Goal: Transaction & Acquisition: Purchase product/service

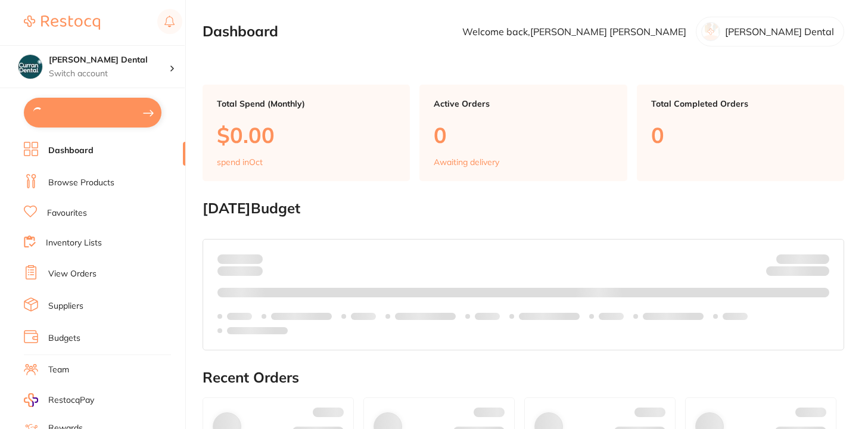
checkbox input "true"
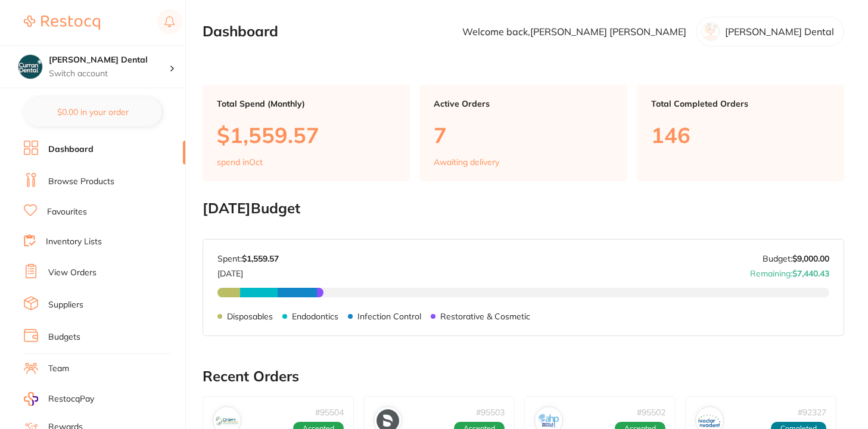
click at [91, 177] on link "Browse Products" at bounding box center [81, 182] width 66 height 12
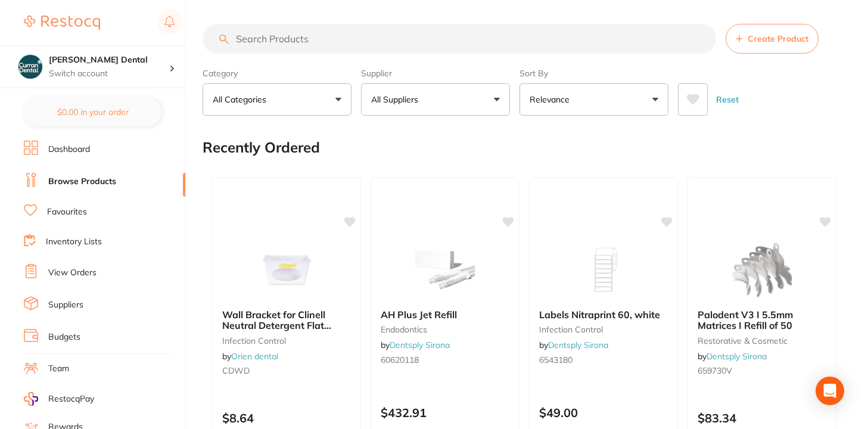
click at [340, 46] on input "search" at bounding box center [458, 39] width 513 height 30
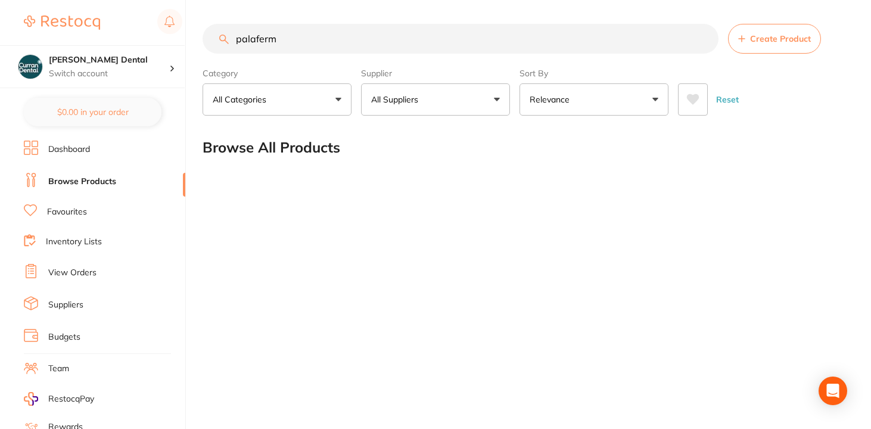
click at [317, 49] on input "palaferm" at bounding box center [460, 39] width 516 height 30
click at [435, 36] on input "palaferm" at bounding box center [460, 39] width 516 height 30
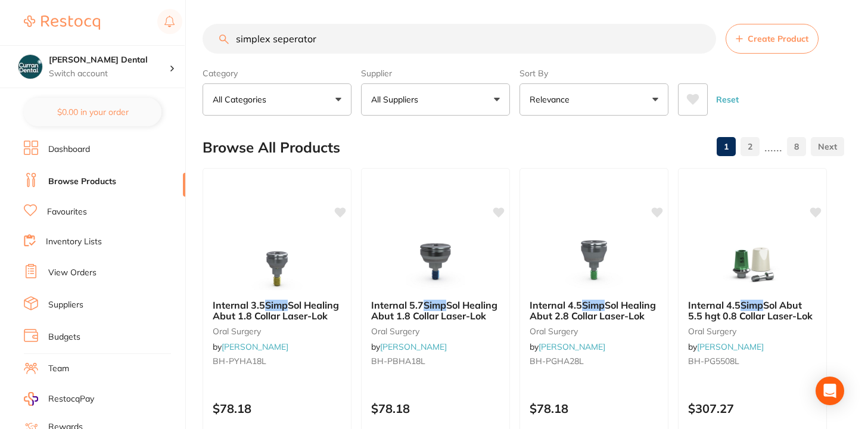
type input "simplex seperator"
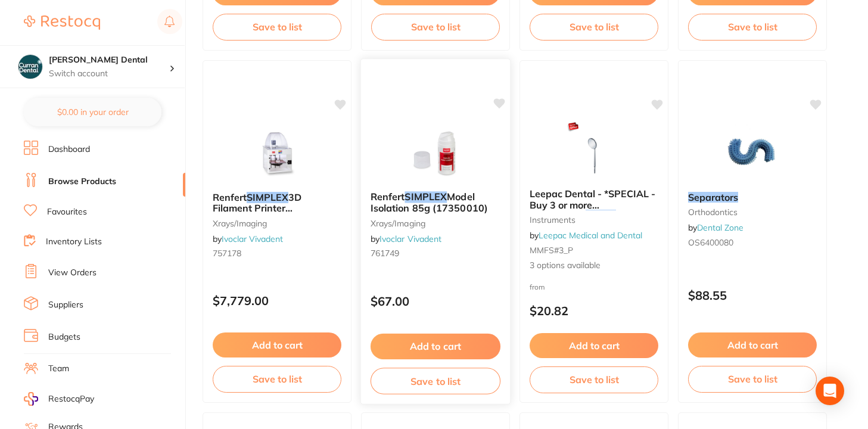
scroll to position [461, 0]
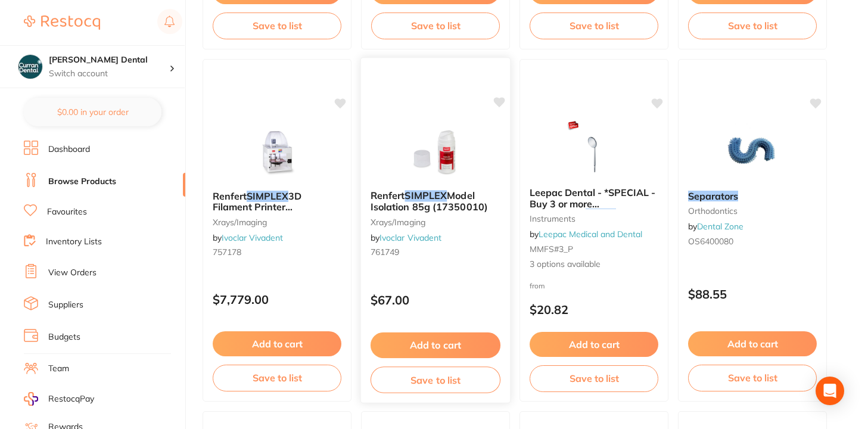
click at [413, 204] on span "Model Isolation 85g (17350010)" at bounding box center [428, 200] width 117 height 23
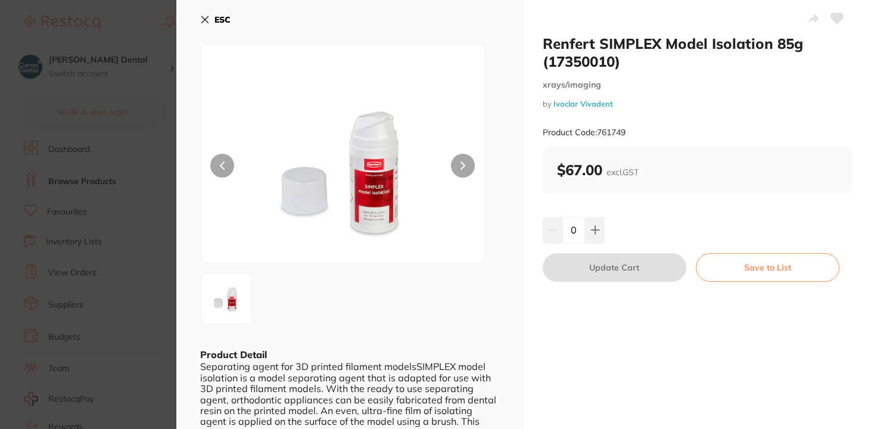
click at [372, 194] on img at bounding box center [342, 168] width 170 height 188
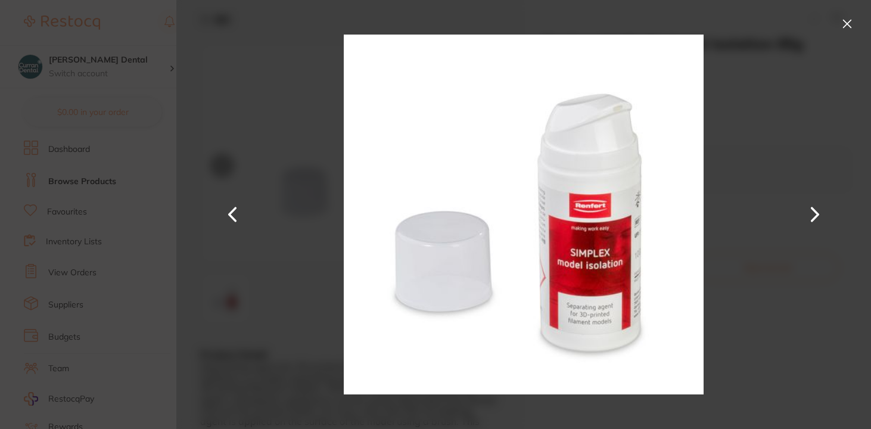
click at [815, 213] on button at bounding box center [814, 214] width 29 height 214
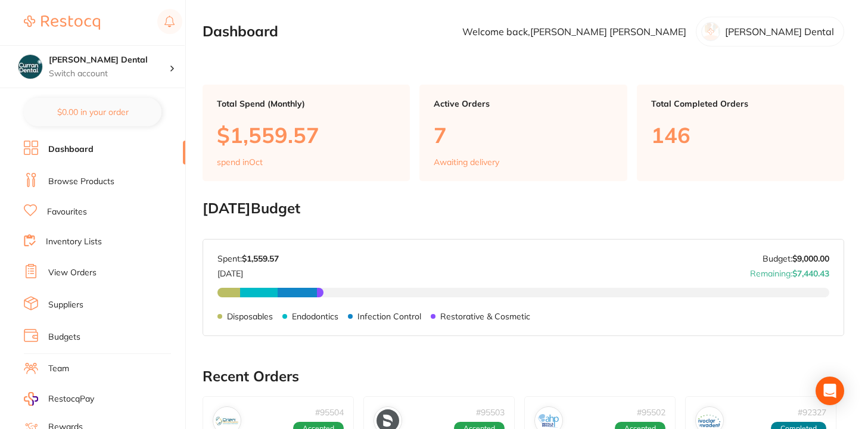
click at [101, 181] on link "Browse Products" at bounding box center [81, 182] width 66 height 12
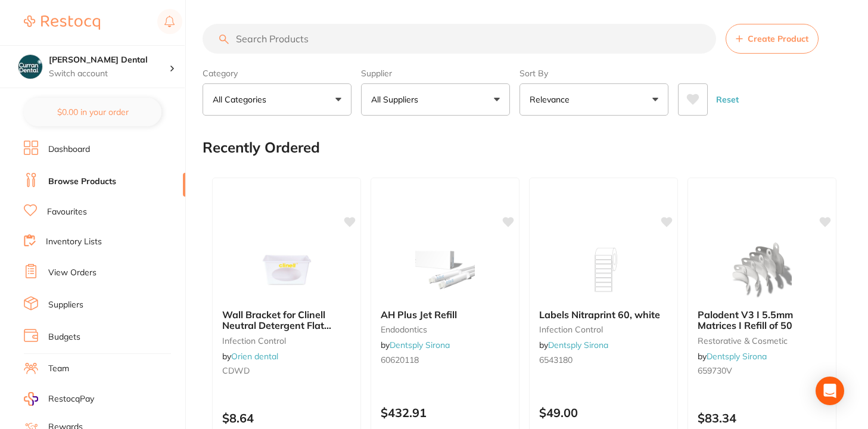
click at [345, 43] on input "search" at bounding box center [458, 39] width 513 height 30
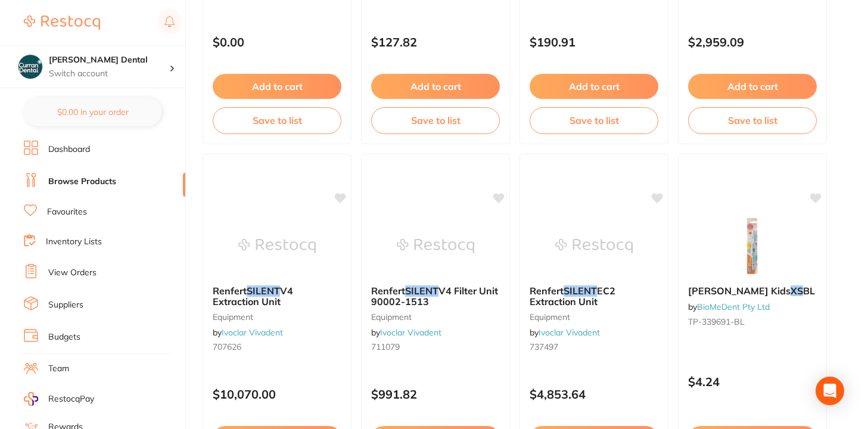
scroll to position [3903, 0]
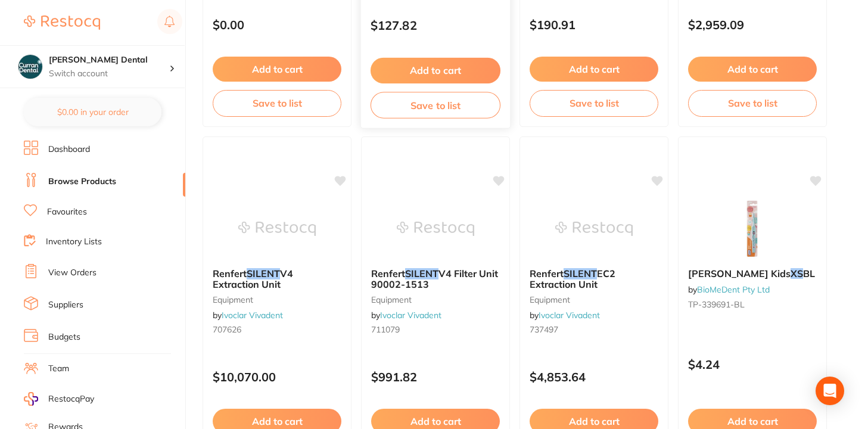
type input "silent xs"
